Goal: Find specific page/section: Find specific page/section

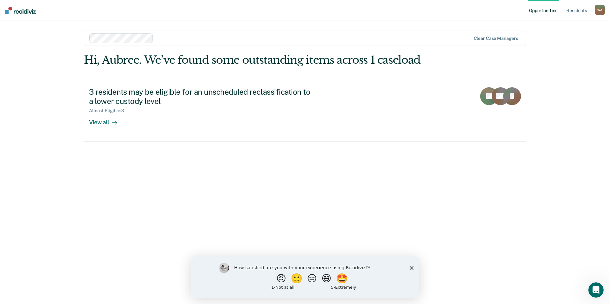
click at [413, 267] on icon "Close survey" at bounding box center [412, 268] width 4 height 4
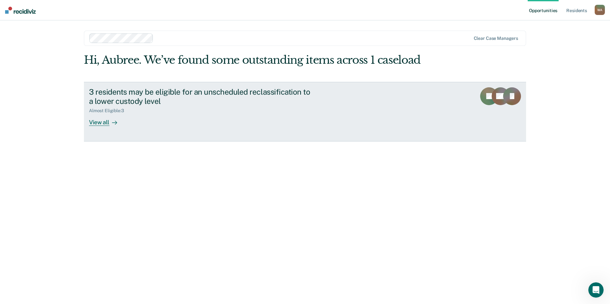
click at [104, 125] on div "View all" at bounding box center [107, 120] width 36 height 12
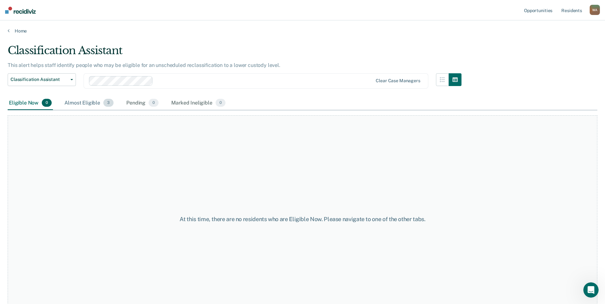
click at [87, 103] on div "Almost Eligible 3" at bounding box center [89, 103] width 52 height 14
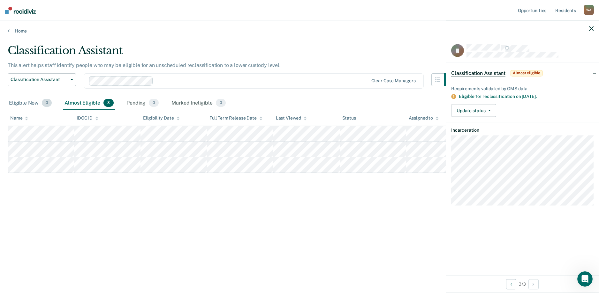
click at [27, 104] on div "Eligible Now 0" at bounding box center [30, 103] width 45 height 14
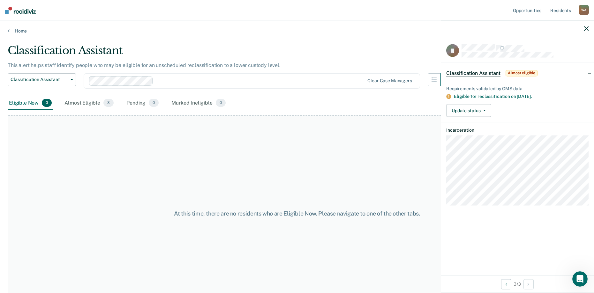
click at [15, 102] on div "Eligible Now 0" at bounding box center [30, 103] width 45 height 14
click at [132, 101] on div "Pending 0" at bounding box center [142, 103] width 35 height 14
click at [181, 101] on div "Marked Ineligible 0" at bounding box center [198, 103] width 57 height 14
click at [563, 9] on link "Resident s" at bounding box center [560, 10] width 23 height 20
